Goal: Information Seeking & Learning: Learn about a topic

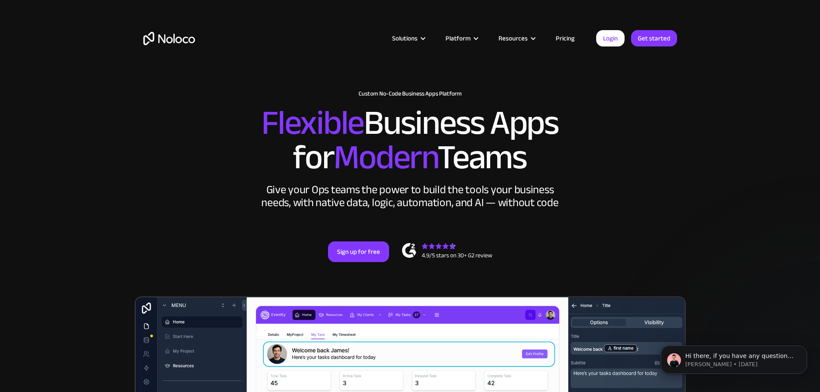
click at [565, 36] on link "Pricing" at bounding box center [565, 38] width 40 height 11
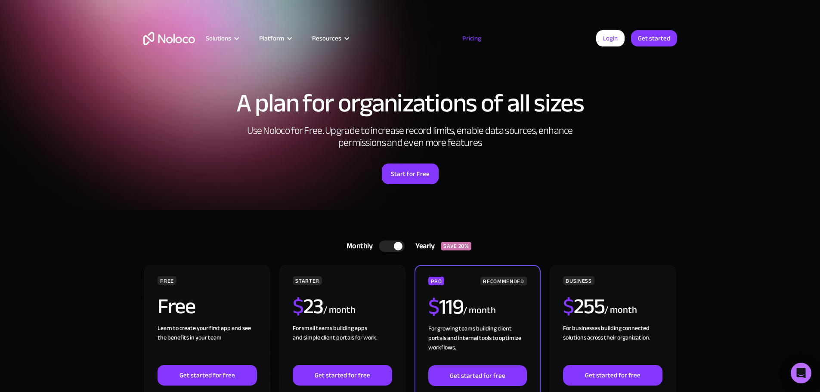
click at [381, 246] on div at bounding box center [392, 246] width 26 height 11
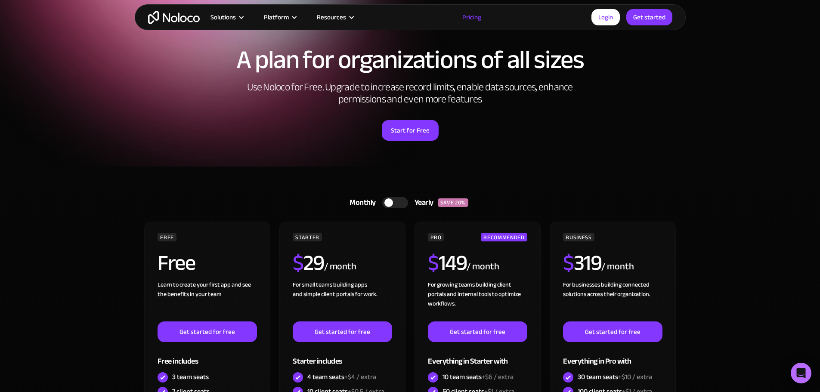
scroll to position [172, 0]
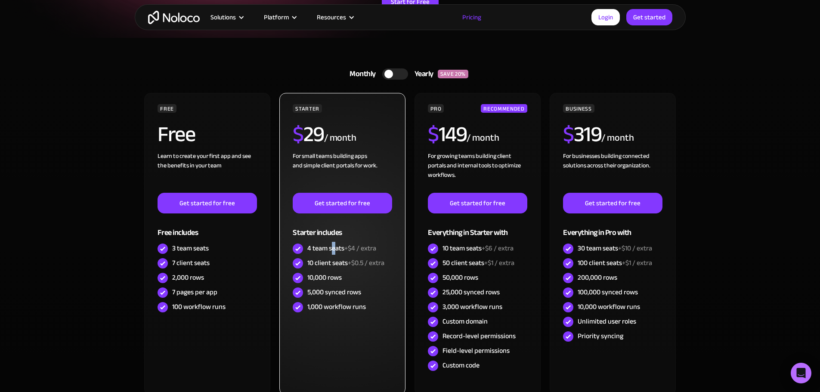
drag, startPoint x: 333, startPoint y: 244, endPoint x: 341, endPoint y: 245, distance: 8.2
click at [337, 245] on div "4 team seats +$4 / extra" at bounding box center [341, 248] width 69 height 9
drag, startPoint x: 310, startPoint y: 262, endPoint x: 366, endPoint y: 265, distance: 56.0
click at [366, 265] on div "10 client seats +$0.5 / extra" at bounding box center [345, 262] width 77 height 9
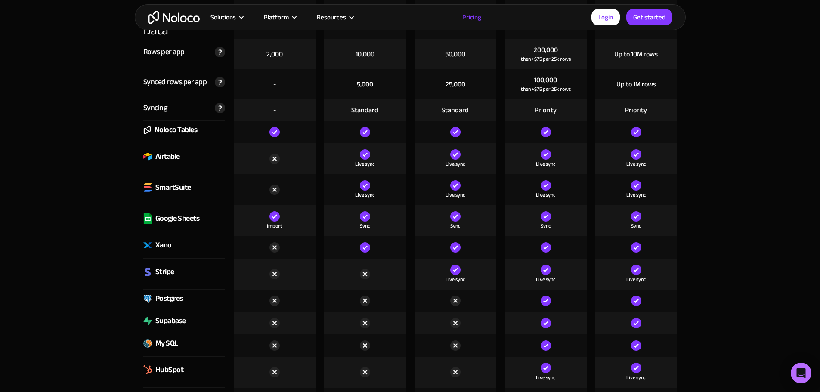
scroll to position [1162, 0]
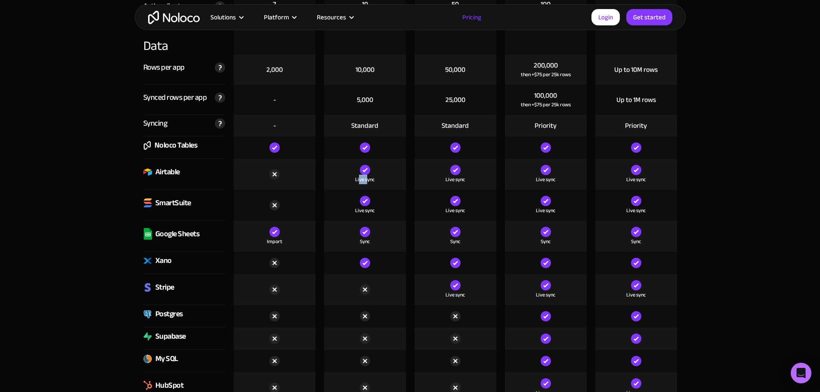
drag, startPoint x: 359, startPoint y: 181, endPoint x: 368, endPoint y: 183, distance: 8.8
click at [368, 183] on div "Live sync" at bounding box center [364, 179] width 19 height 9
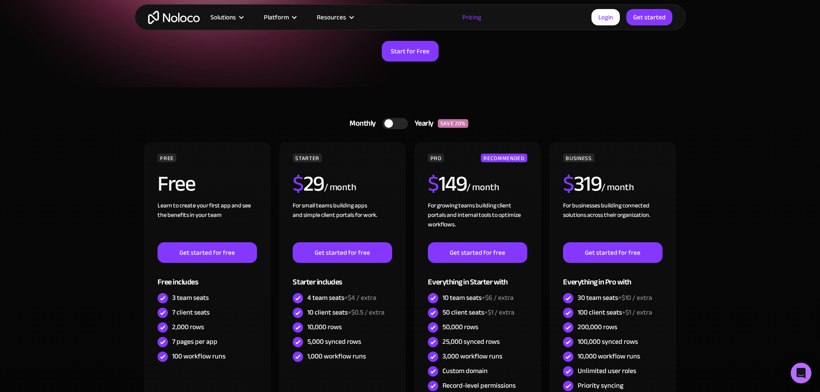
scroll to position [0, 0]
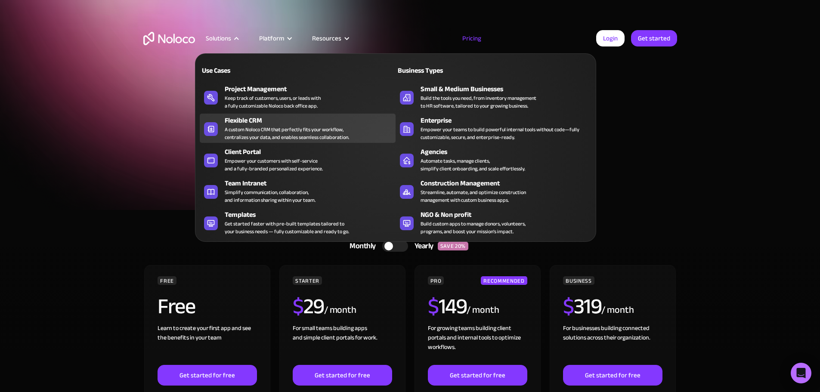
click at [253, 126] on div "Flexible CRM" at bounding box center [312, 120] width 175 height 10
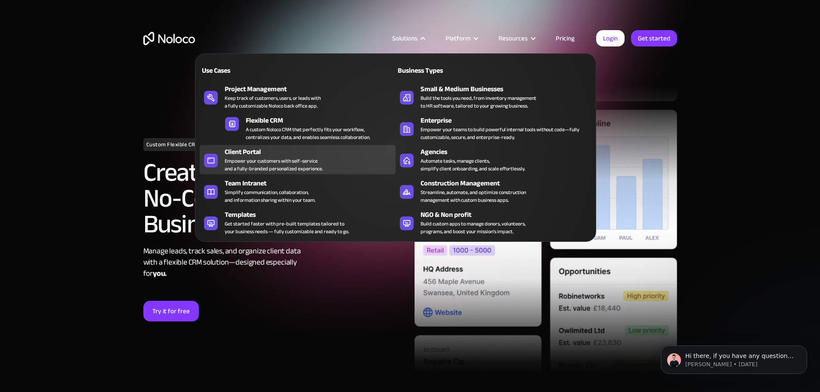
click at [277, 161] on div "Empower your customers with self-service and a fully-branded personalized exper…" at bounding box center [274, 164] width 98 height 15
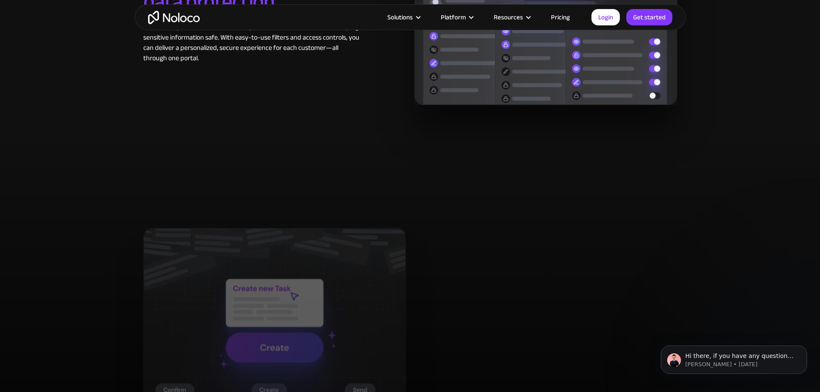
scroll to position [1507, 0]
